Goal: Task Accomplishment & Management: Use online tool/utility

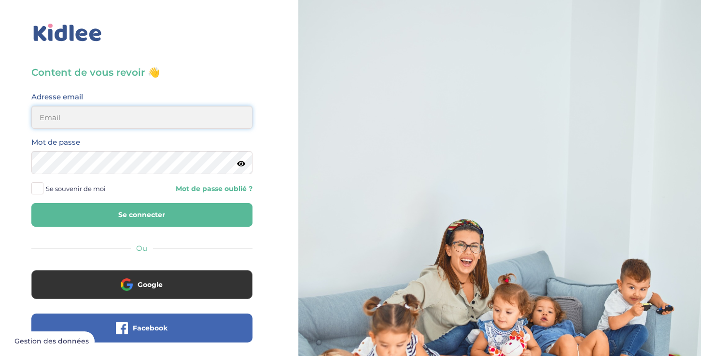
click at [164, 121] on input "email" at bounding box center [141, 117] width 221 height 23
type input "julien.bibas@orange.fr"
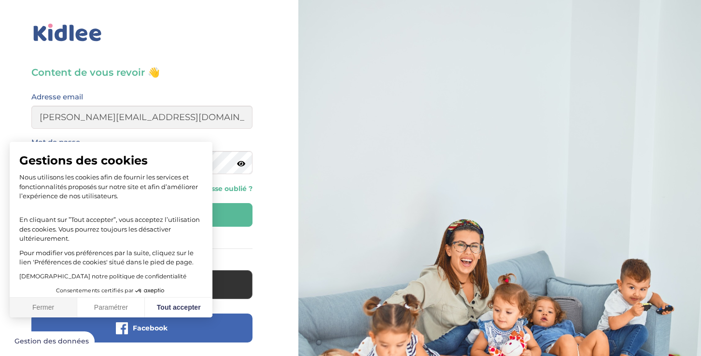
click at [37, 310] on button "Fermer" at bounding box center [44, 308] width 68 height 20
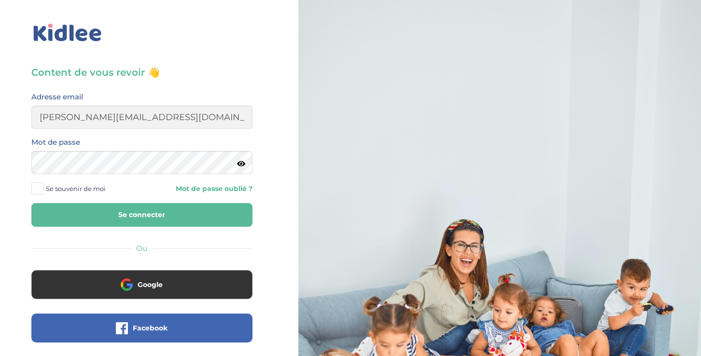
click at [242, 165] on icon at bounding box center [241, 163] width 8 height 7
click at [242, 165] on icon at bounding box center [240, 163] width 9 height 7
click at [31, 203] on button "Se connecter" at bounding box center [141, 215] width 221 height 24
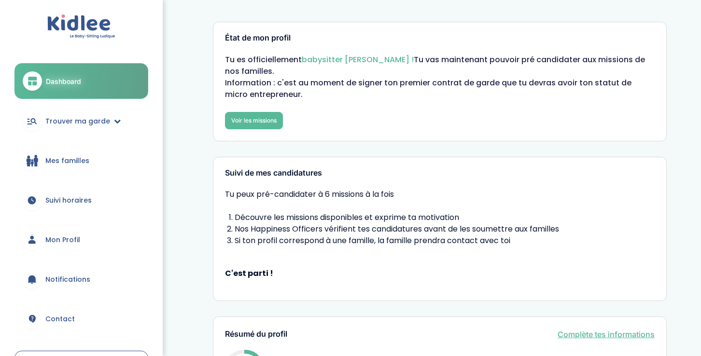
click at [87, 122] on span "Trouver ma garde" at bounding box center [77, 121] width 65 height 10
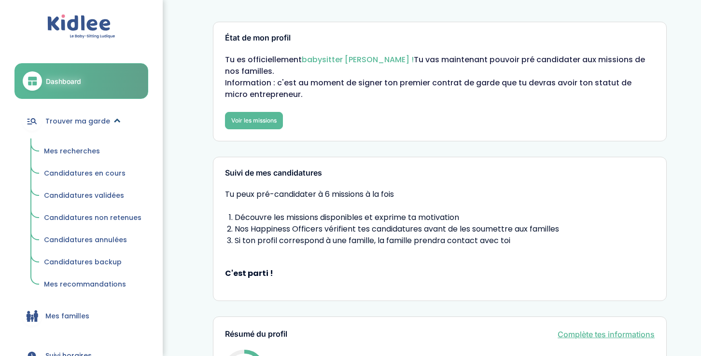
click at [96, 123] on span "Trouver ma garde" at bounding box center [77, 121] width 65 height 10
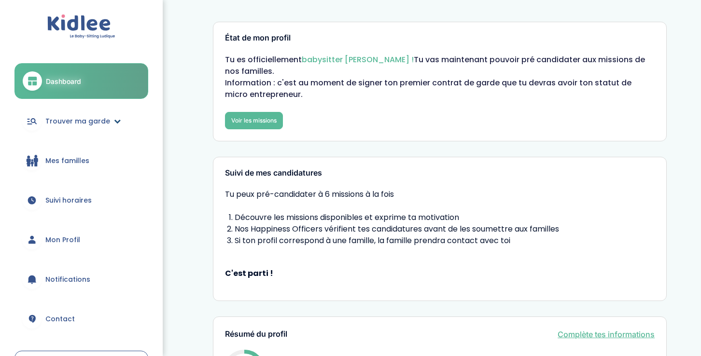
click at [91, 116] on span "Trouver ma garde" at bounding box center [77, 121] width 65 height 10
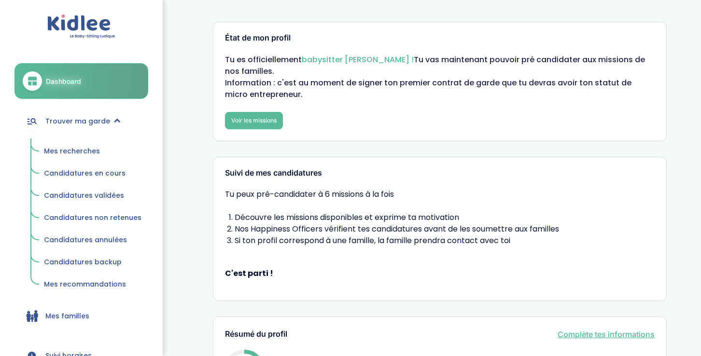
click at [86, 149] on span "Mes recherches" at bounding box center [72, 151] width 56 height 10
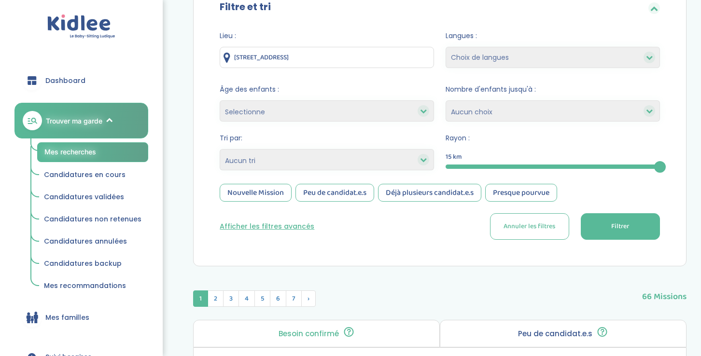
scroll to position [107, 0]
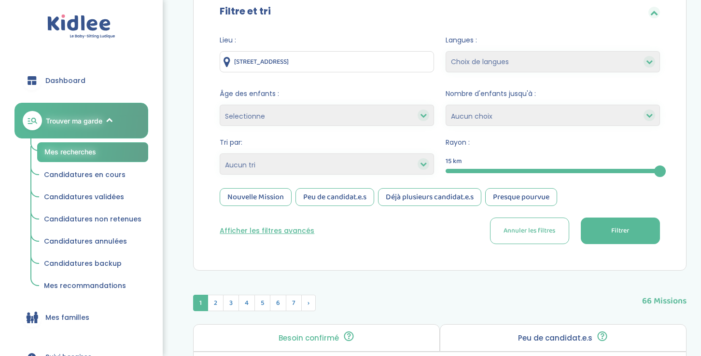
click at [318, 163] on select "Heures par semaine (croissant) Heures par semaine (décroissant) Date de démarra…" at bounding box center [327, 163] width 214 height 21
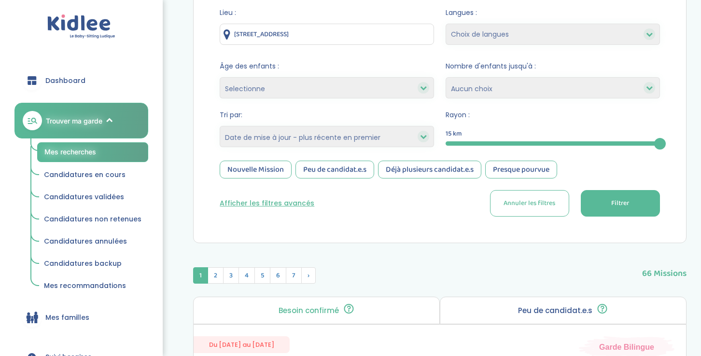
scroll to position [132, 0]
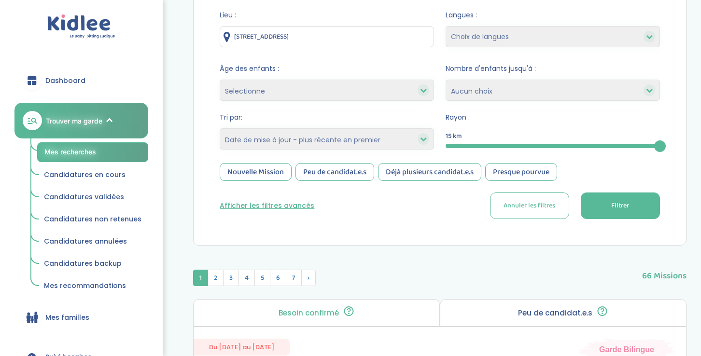
click at [324, 140] on select "Heures par semaine (croissant) Heures par semaine (décroissant) Date de démarra…" at bounding box center [327, 138] width 214 height 21
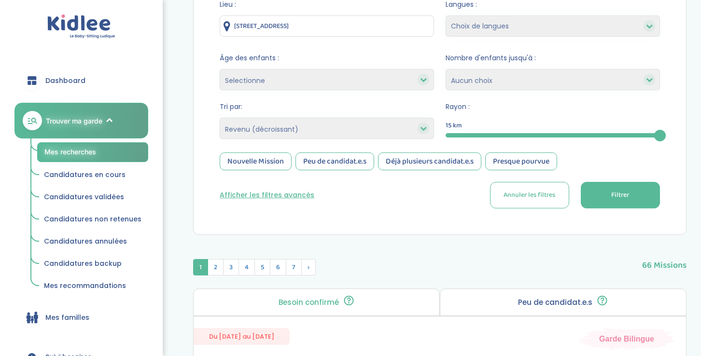
scroll to position [139, 0]
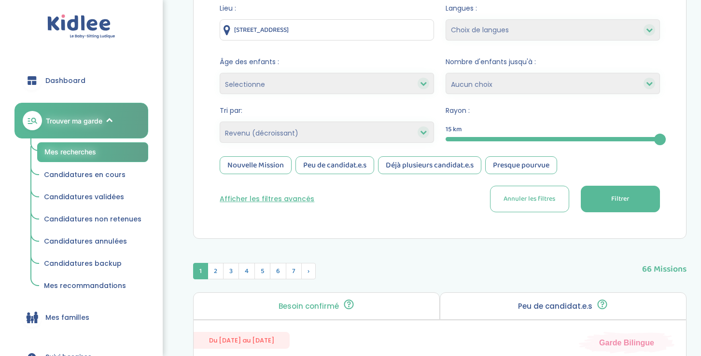
click at [638, 206] on button "Filtrer" at bounding box center [619, 199] width 79 height 27
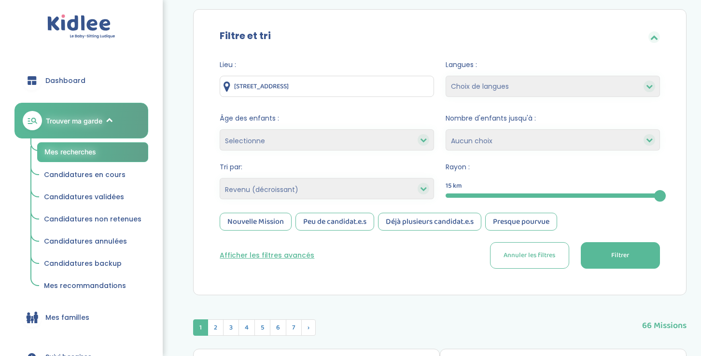
scroll to position [0, 0]
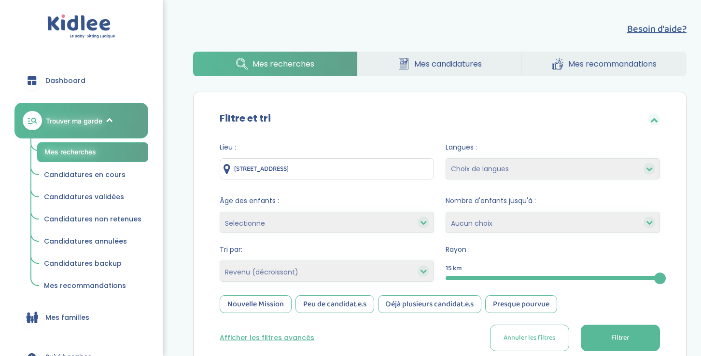
click at [323, 269] on select "Heures par semaine (croissant) Heures par semaine (décroissant) Date de démarra…" at bounding box center [327, 271] width 214 height 21
select select "salary_asc"
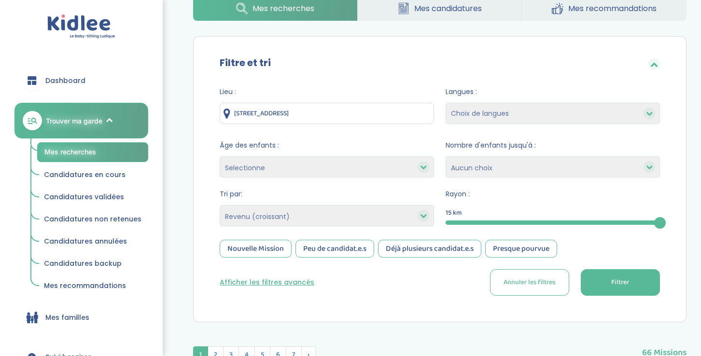
scroll to position [53, 0]
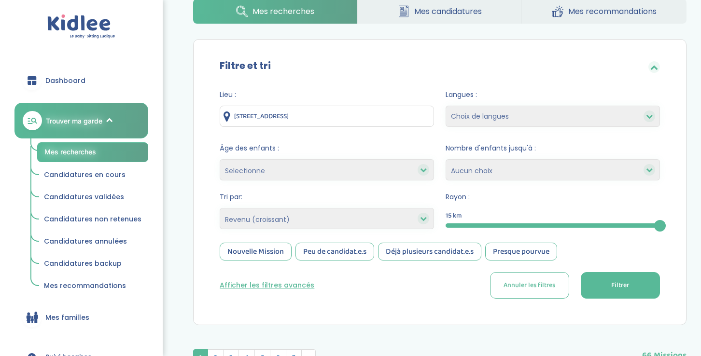
click at [364, 170] on select "Selectionne moins de 3 ans entre 3 et 6 ans plus de 6 ans" at bounding box center [327, 169] width 214 height 21
select select "+6"
select select
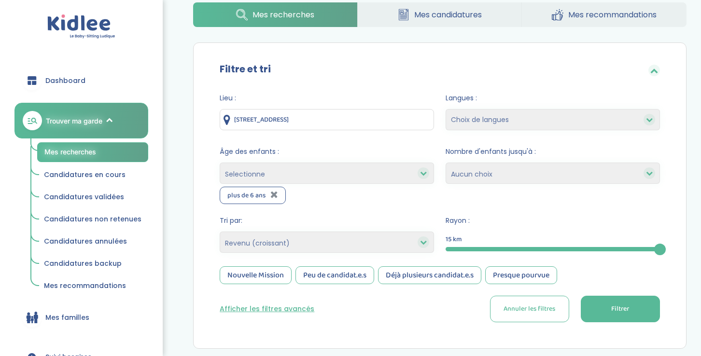
scroll to position [46, 0]
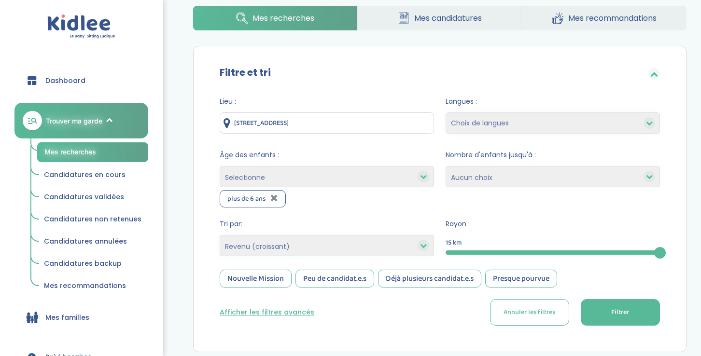
click at [610, 327] on div "Lieu : [STREET_ADDRESS] Langues : Choix de langues Anglais Arabe Espagnol [GEOG…" at bounding box center [439, 214] width 469 height 251
click at [610, 303] on button "Filtrer" at bounding box center [619, 312] width 79 height 27
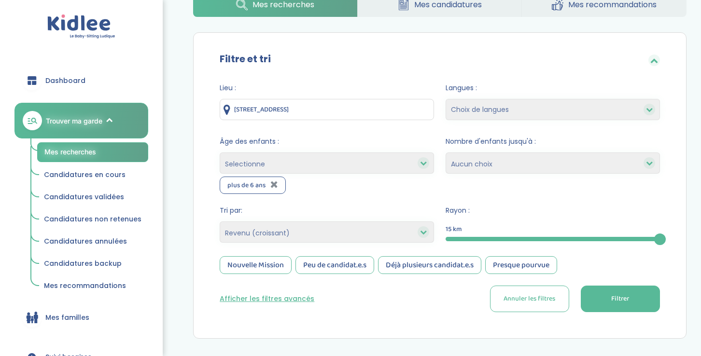
scroll to position [54, 0]
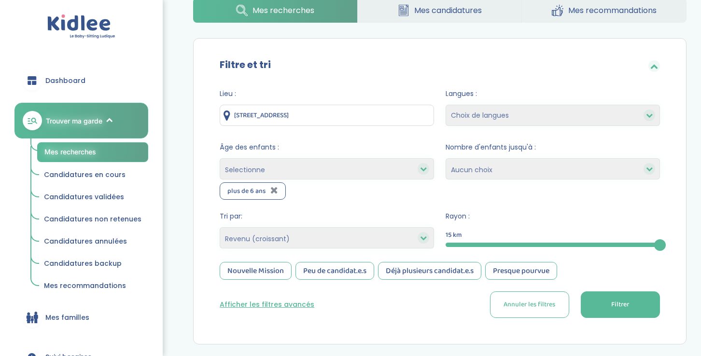
click at [340, 239] on select "Heures par semaine (croissant) Heures par semaine (décroissant) Date de démarra…" at bounding box center [327, 237] width 214 height 21
click at [596, 301] on button "Filtrer" at bounding box center [619, 304] width 79 height 27
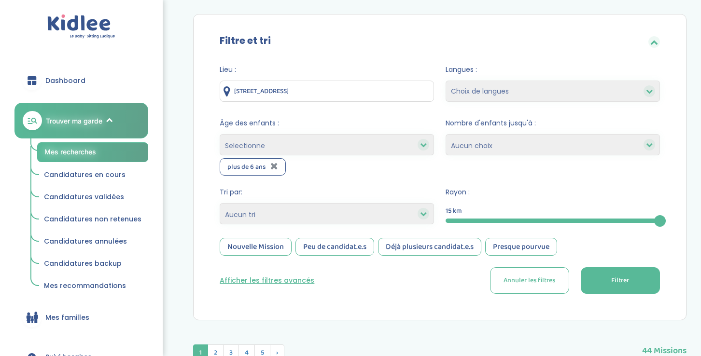
scroll to position [0, 0]
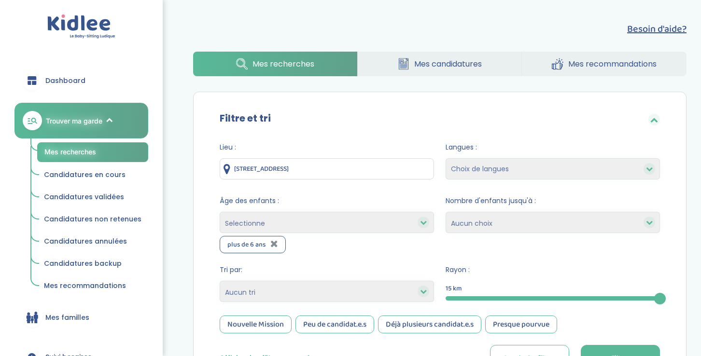
click at [272, 285] on select "Heures par semaine (croissant) Heures par semaine (décroissant) Date de démarra…" at bounding box center [327, 291] width 214 height 21
select select "start_date_asc"
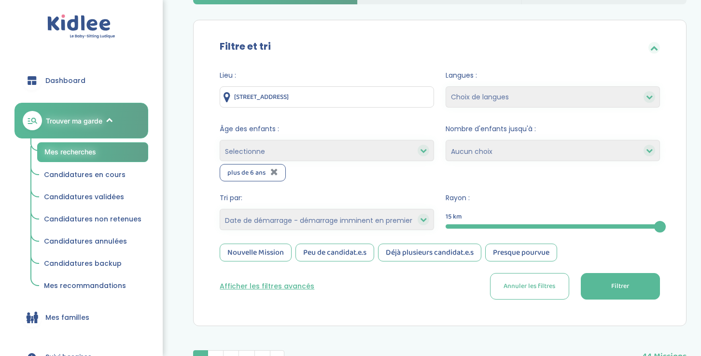
scroll to position [64, 0]
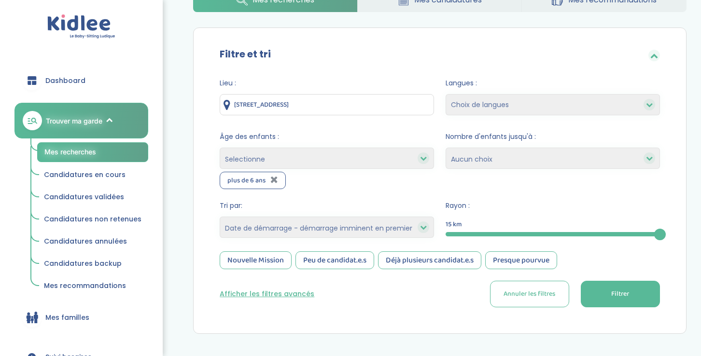
click at [635, 293] on button "Filtrer" at bounding box center [619, 294] width 79 height 27
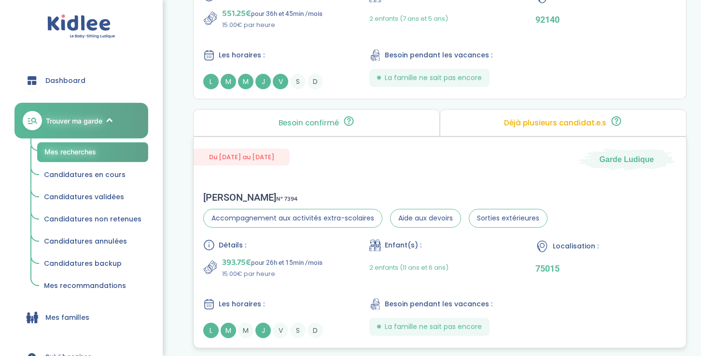
scroll to position [1340, 0]
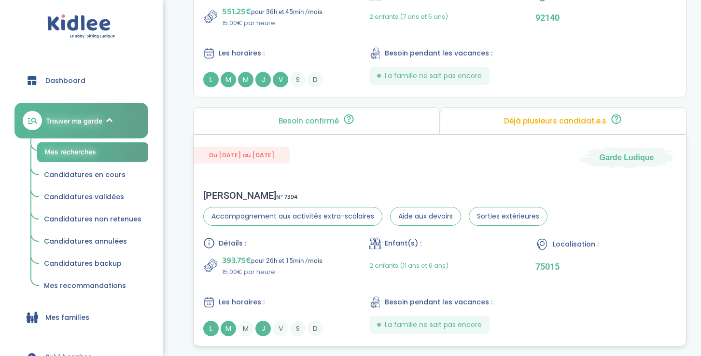
click at [292, 268] on p "15.00€ par heure" at bounding box center [272, 272] width 100 height 10
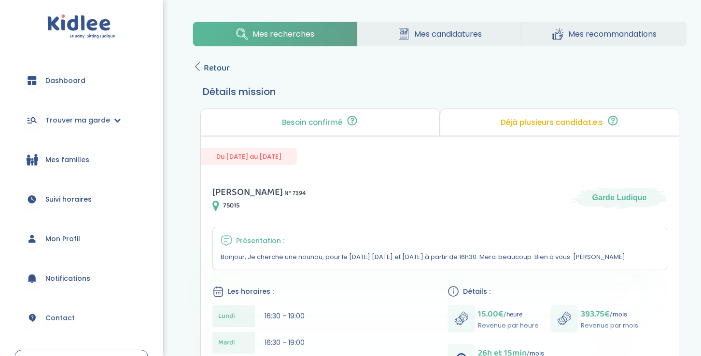
click at [220, 65] on span "Retour" at bounding box center [217, 68] width 26 height 14
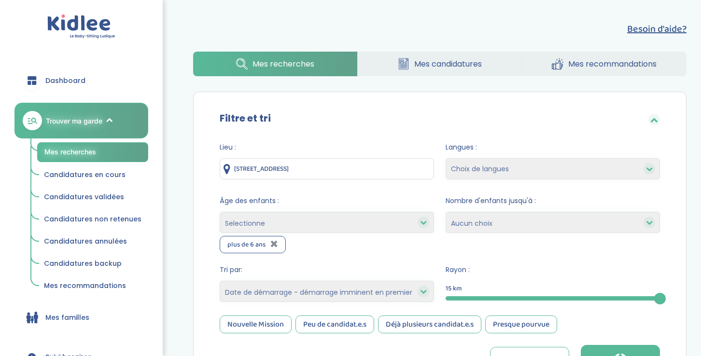
select select "start_date_asc"
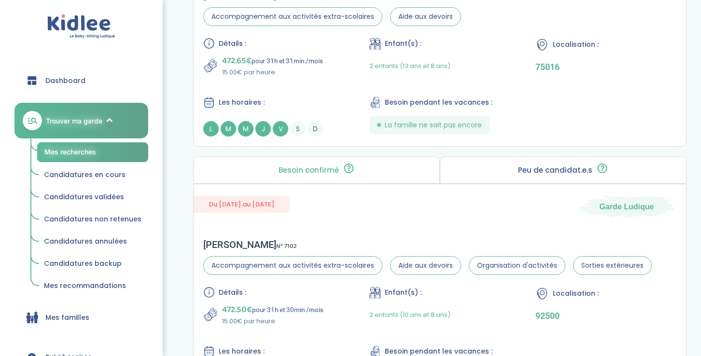
scroll to position [2032, 0]
